Goal: Task Accomplishment & Management: Manage account settings

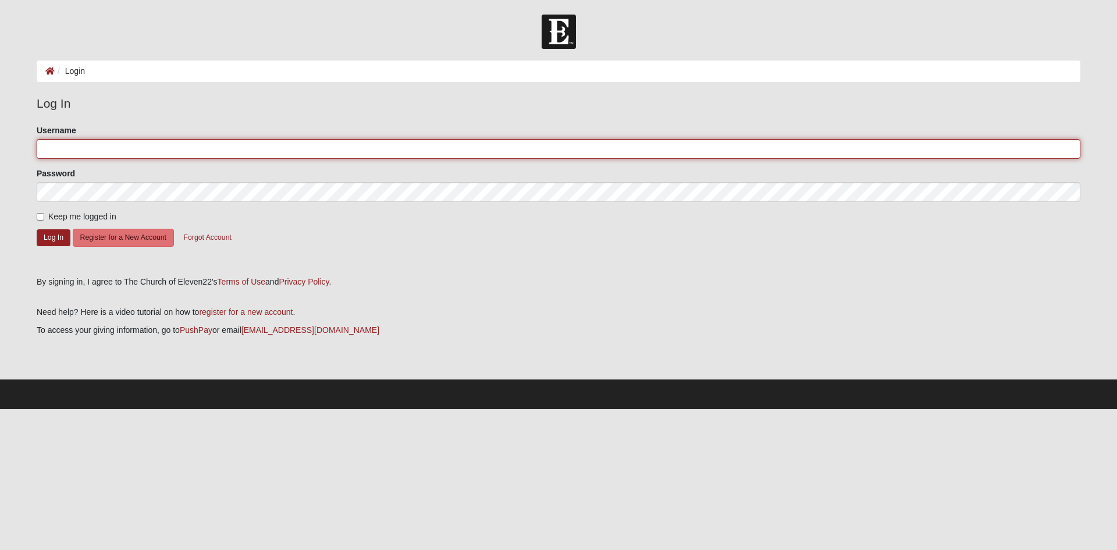
click at [84, 150] on input "Username" at bounding box center [559, 149] width 1044 height 20
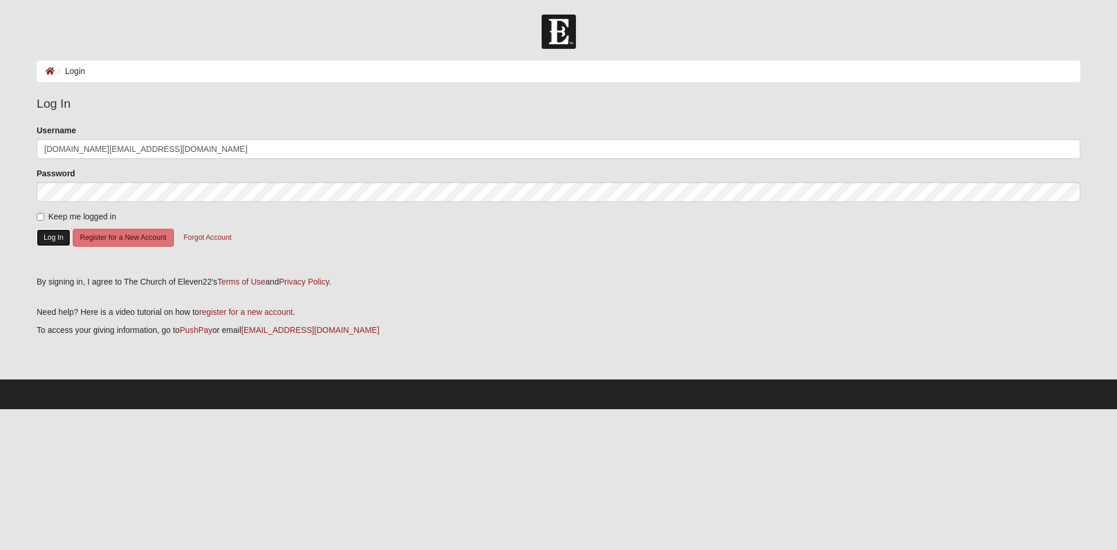
click at [55, 242] on button "Log In" at bounding box center [54, 237] width 34 height 17
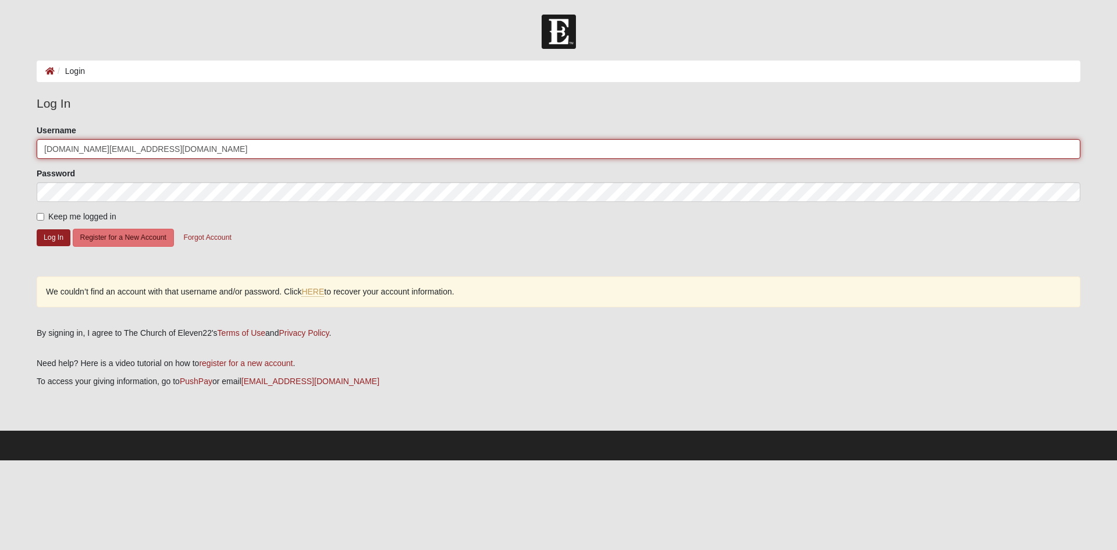
drag, startPoint x: 156, startPoint y: 145, endPoint x: 0, endPoint y: 144, distance: 155.9
click at [0, 144] on form "Log In Login Login Error Log In Please correct the following: Username cmullet.…" at bounding box center [558, 238] width 1117 height 446
type input "crok57"
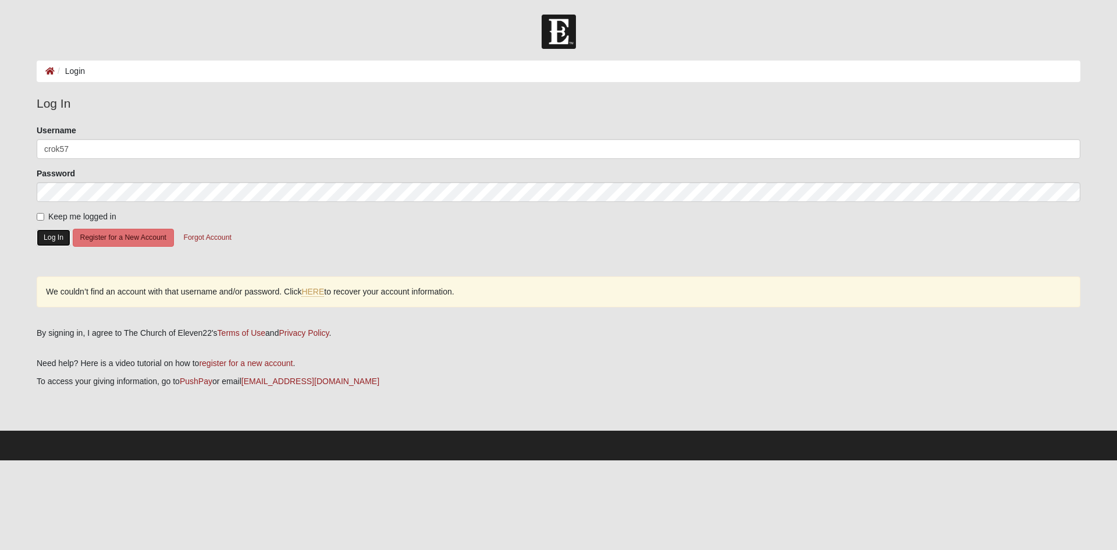
click at [63, 237] on button "Log In" at bounding box center [54, 237] width 34 height 17
click at [207, 238] on button "Forgot Account" at bounding box center [207, 238] width 63 height 18
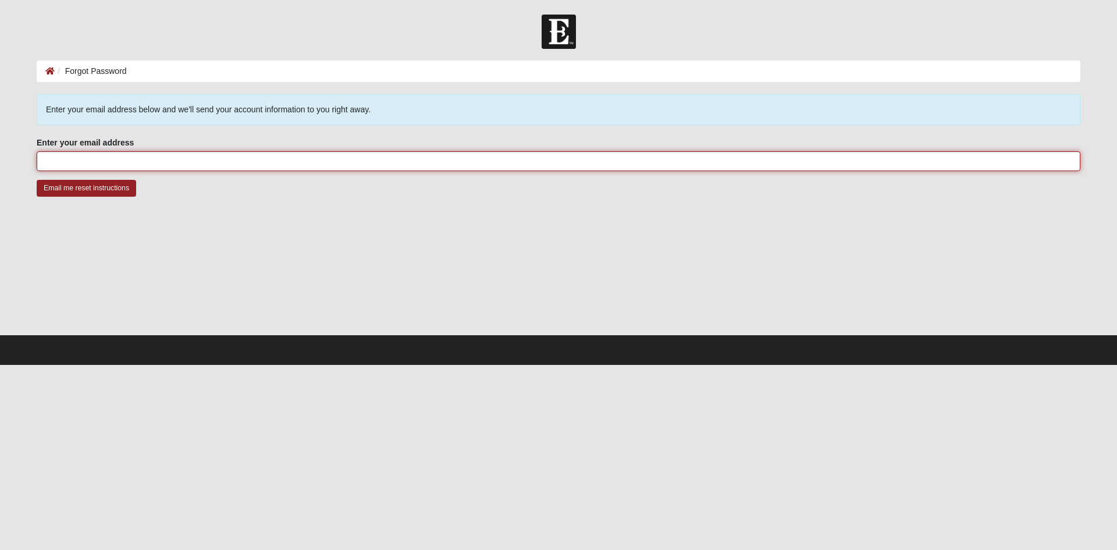
click at [99, 164] on input "Enter your email address" at bounding box center [559, 161] width 1044 height 20
type input "[DOMAIN_NAME][EMAIL_ADDRESS][DOMAIN_NAME]"
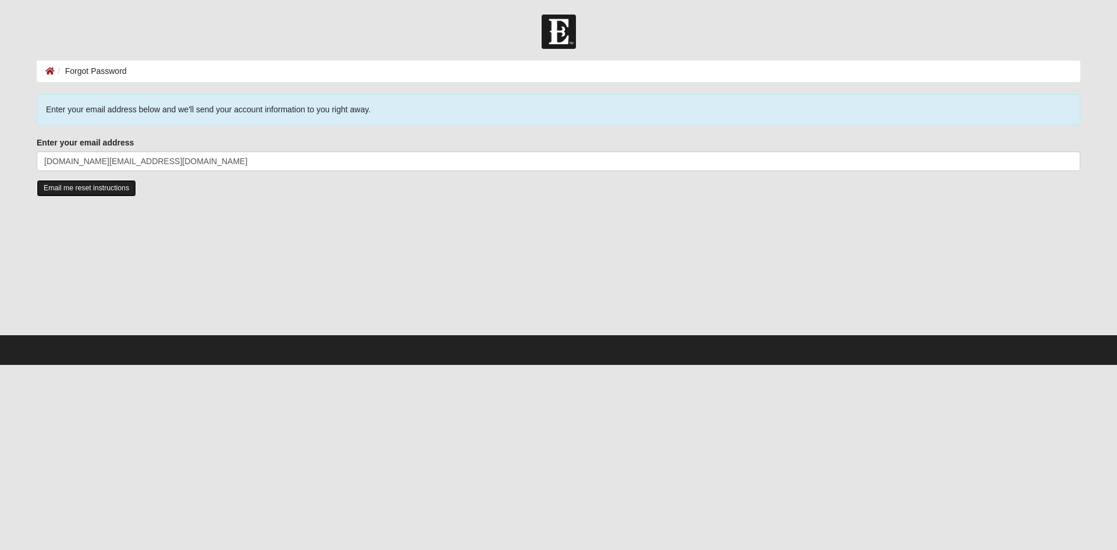
click at [90, 190] on input "Email me reset instructions" at bounding box center [86, 188] width 99 height 17
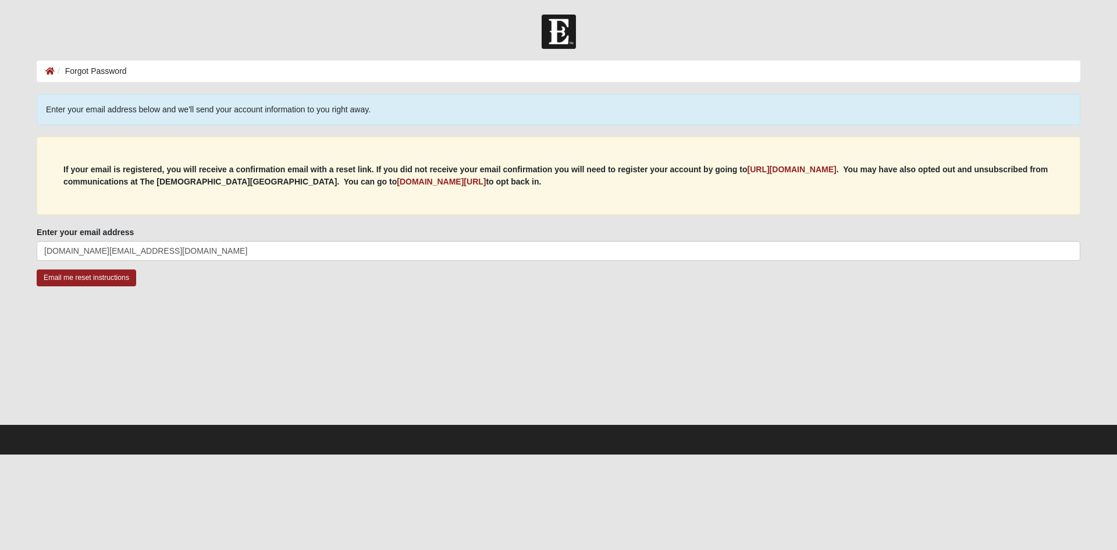
click at [227, 30] on div at bounding box center [558, 32] width 1117 height 34
